Goal: Download file/media

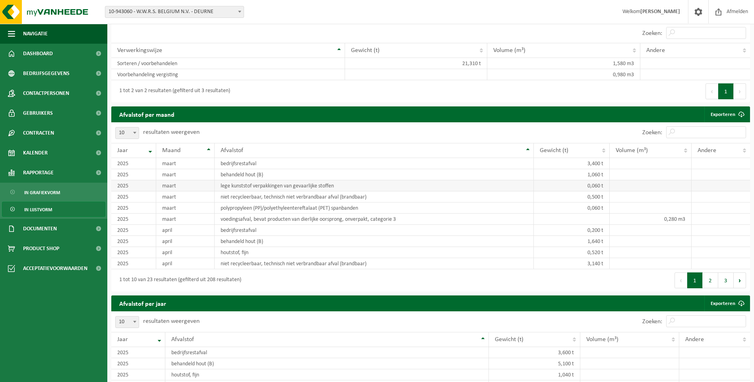
scroll to position [238, 0]
click at [52, 176] on span "Rapportage" at bounding box center [38, 173] width 31 height 20
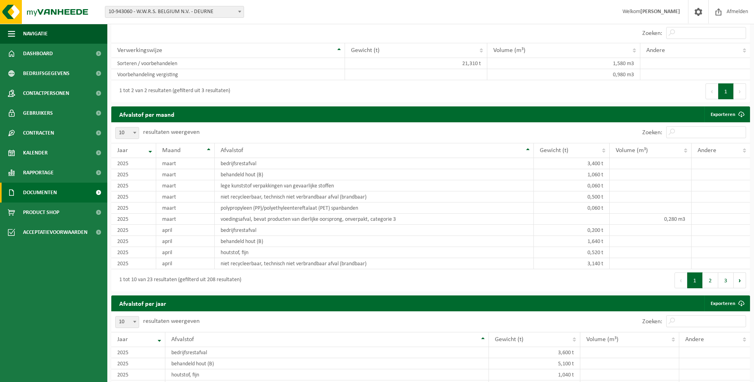
click at [56, 193] on span "Documenten" at bounding box center [40, 193] width 34 height 20
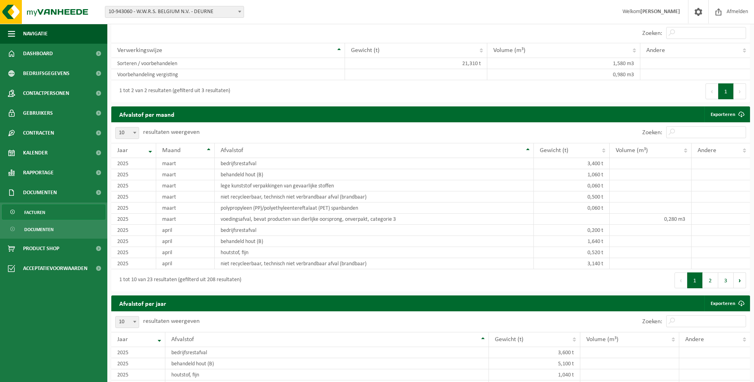
click at [36, 211] on span "Facturen" at bounding box center [34, 212] width 21 height 15
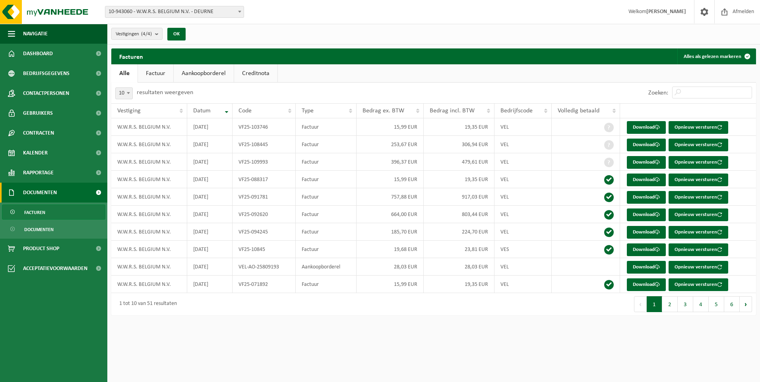
click at [207, 74] on link "Aankoopborderel" at bounding box center [204, 73] width 60 height 18
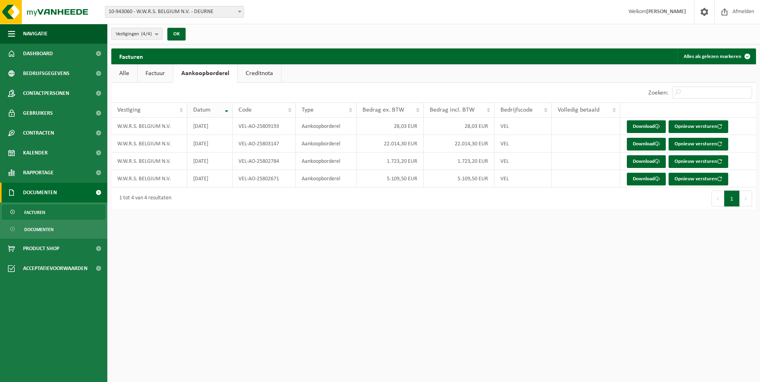
click at [226, 111] on th "Datum" at bounding box center [209, 110] width 45 height 15
click at [227, 110] on th "Datum" at bounding box center [209, 110] width 45 height 15
click at [383, 160] on td "22.014,30 EUR" at bounding box center [390, 161] width 67 height 17
drag, startPoint x: 385, startPoint y: 162, endPoint x: 415, endPoint y: 162, distance: 29.4
click at [415, 162] on td "22.014,30 EUR" at bounding box center [390, 161] width 67 height 17
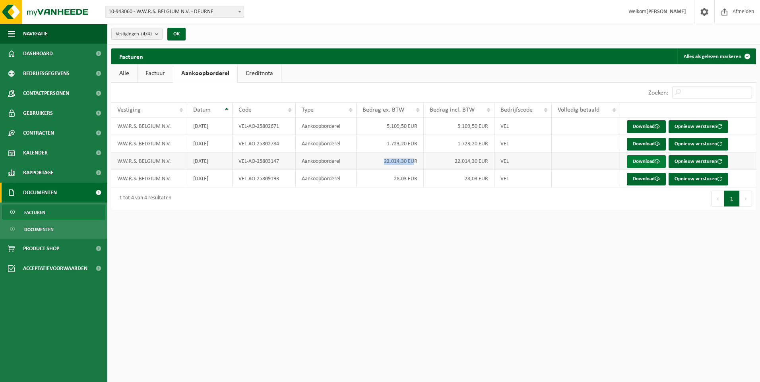
click at [646, 159] on link "Download" at bounding box center [646, 161] width 39 height 13
click at [155, 74] on link "Factuur" at bounding box center [155, 73] width 35 height 18
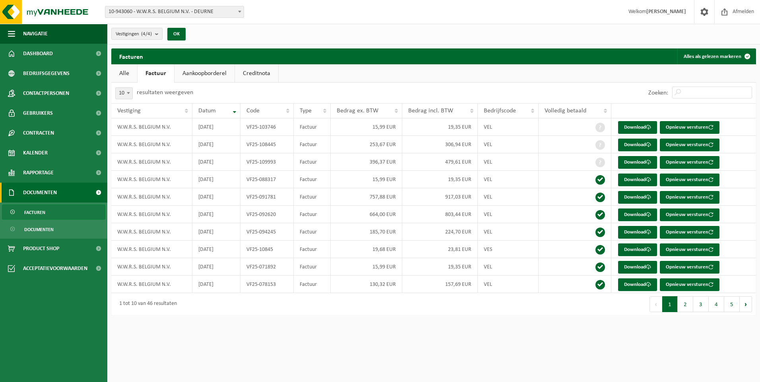
click at [251, 74] on link "Creditnota" at bounding box center [256, 73] width 43 height 18
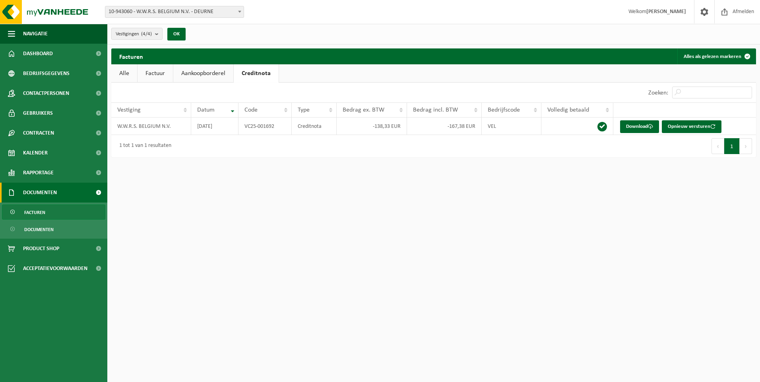
click at [51, 215] on link "Facturen" at bounding box center [53, 212] width 103 height 15
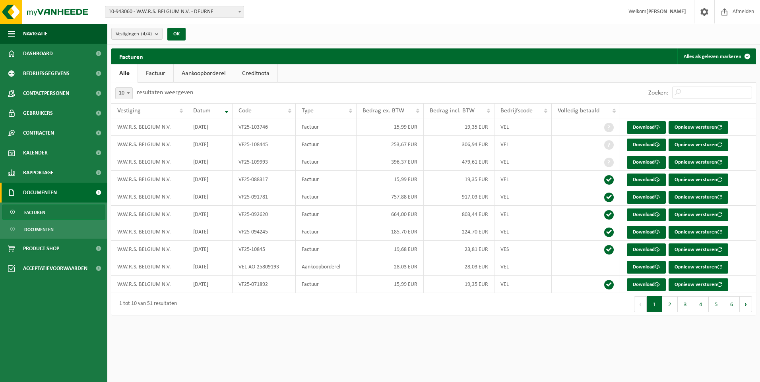
click at [217, 70] on link "Aankoopborderel" at bounding box center [204, 73] width 60 height 18
